Goal: Task Accomplishment & Management: Manage account settings

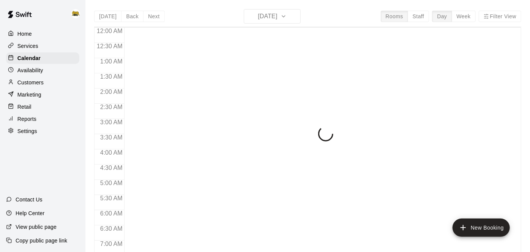
scroll to position [481, 0]
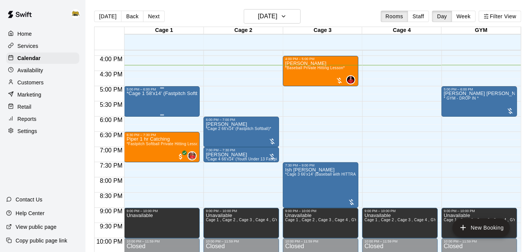
click at [164, 108] on div "*Cage 1 58'x14' (Fastpitch Softball)*" at bounding box center [162, 217] width 71 height 252
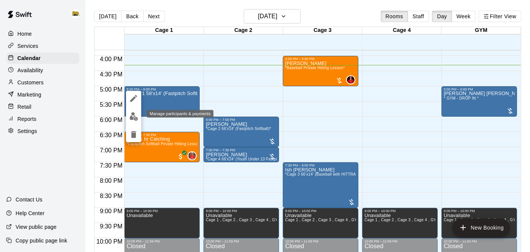
click at [133, 115] on img "edit" at bounding box center [134, 116] width 9 height 9
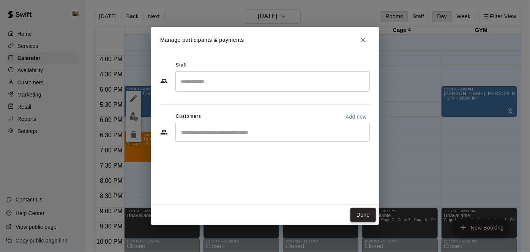
click at [363, 215] on button "Done" at bounding box center [363, 215] width 25 height 14
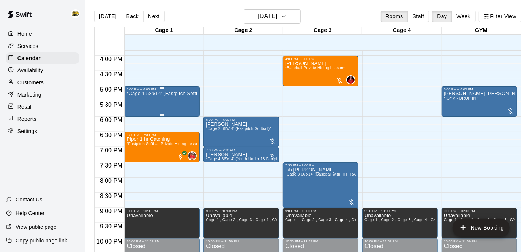
click at [174, 93] on p "*Cage 1 58'x14' (Fastpitch Softball)*" at bounding box center [162, 93] width 71 height 0
click at [130, 97] on icon "edit" at bounding box center [133, 101] width 9 height 9
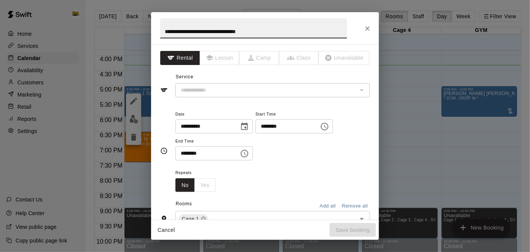
type input "**********"
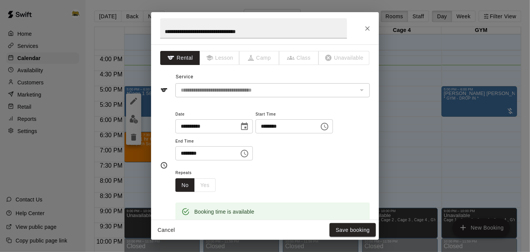
drag, startPoint x: 378, startPoint y: 116, endPoint x: 379, endPoint y: 127, distance: 10.7
click at [379, 127] on div "**********" at bounding box center [265, 131] width 228 height 175
drag, startPoint x: 353, startPoint y: 143, endPoint x: 356, endPoint y: 152, distance: 9.7
click at [356, 152] on div "**********" at bounding box center [273, 134] width 195 height 51
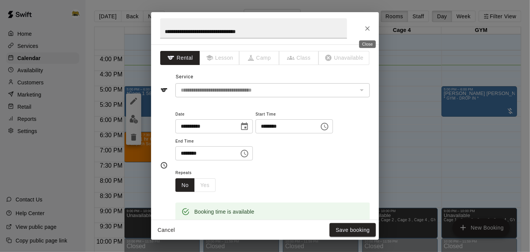
click at [364, 32] on button "Close" at bounding box center [368, 29] width 14 height 14
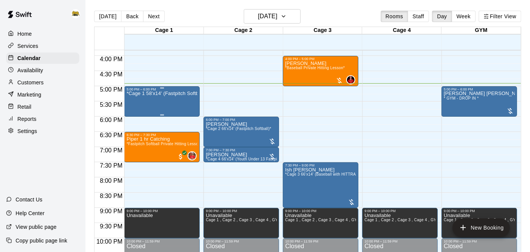
click at [167, 99] on div "*Cage 1 58'x14' (Fastpitch Softball)*" at bounding box center [162, 217] width 71 height 252
click at [167, 99] on div at bounding box center [265, 126] width 530 height 252
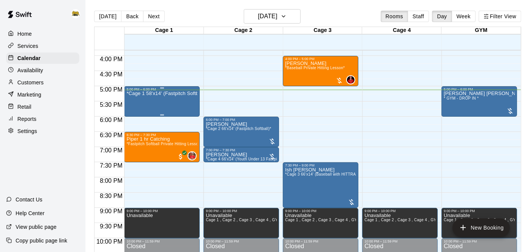
click at [167, 99] on div "*Cage 1 58'x14' (Fastpitch Softball)*" at bounding box center [162, 217] width 71 height 252
click at [137, 119] on img "edit" at bounding box center [134, 116] width 9 height 9
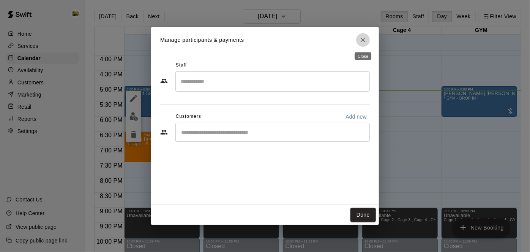
click at [364, 41] on icon "Close" at bounding box center [363, 40] width 5 height 5
